Goal: Register for event/course

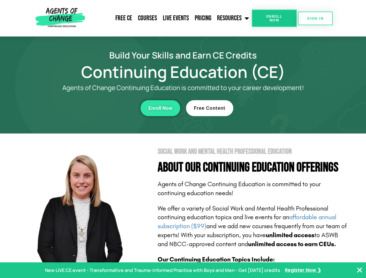
click at [183, 139] on section "Social Work and Mental Health Professional Education About Our Continuing Educa…" at bounding box center [183, 254] width 366 height 243
click at [233, 18] on link "Resources" at bounding box center [233, 18] width 38 height 14
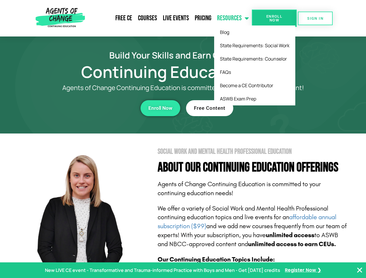
click at [274, 18] on span "Enroll Now" at bounding box center [274, 18] width 26 height 8
click at [315, 18] on span "SIGN IN" at bounding box center [315, 19] width 16 height 4
click at [100, 108] on div "Enroll Now" at bounding box center [100, 108] width 159 height 16
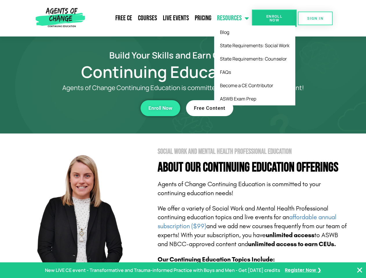
click at [100, 108] on div "Enroll Now" at bounding box center [100, 108] width 159 height 16
click at [160, 108] on span "Enroll Now" at bounding box center [160, 108] width 24 height 5
